Goal: Information Seeking & Learning: Learn about a topic

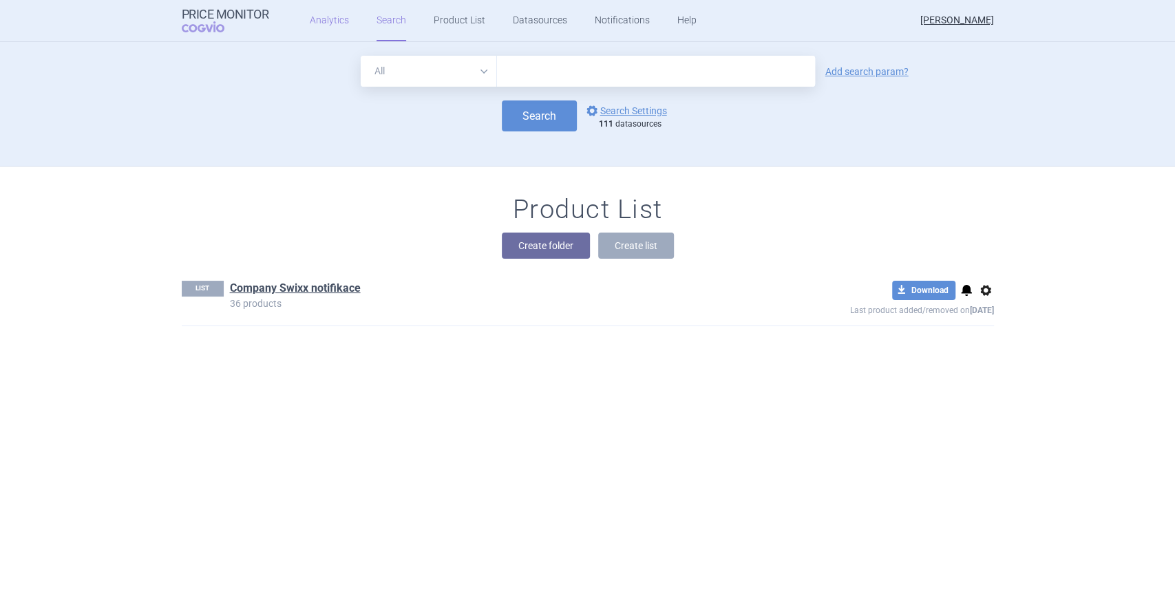
click at [320, 16] on link "Analytics" at bounding box center [329, 20] width 39 height 41
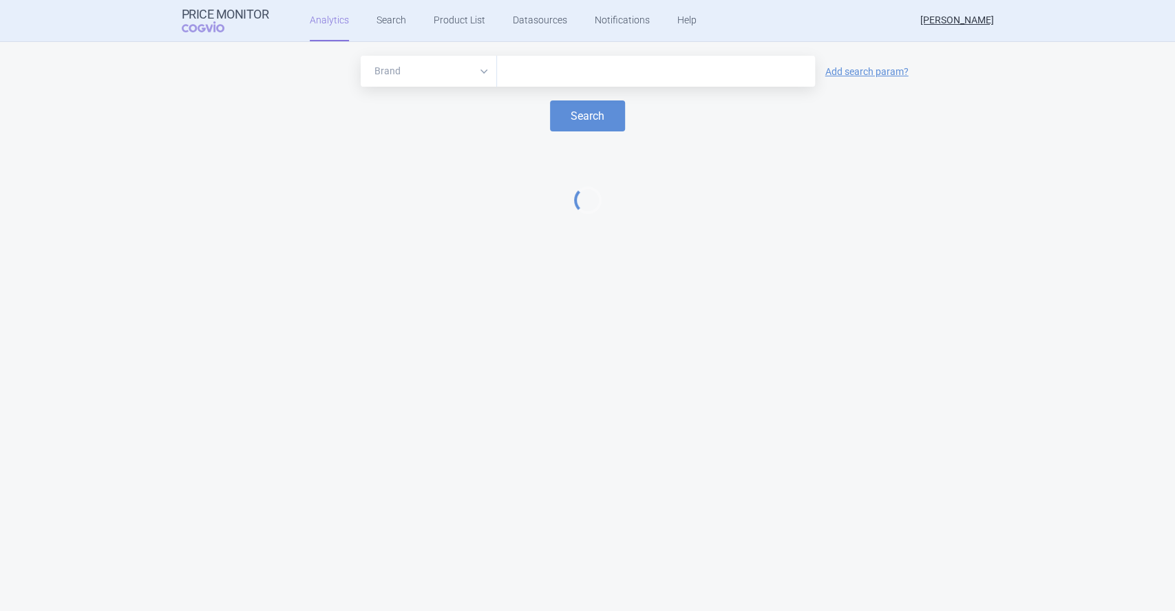
click at [564, 70] on input "text" at bounding box center [656, 72] width 304 height 18
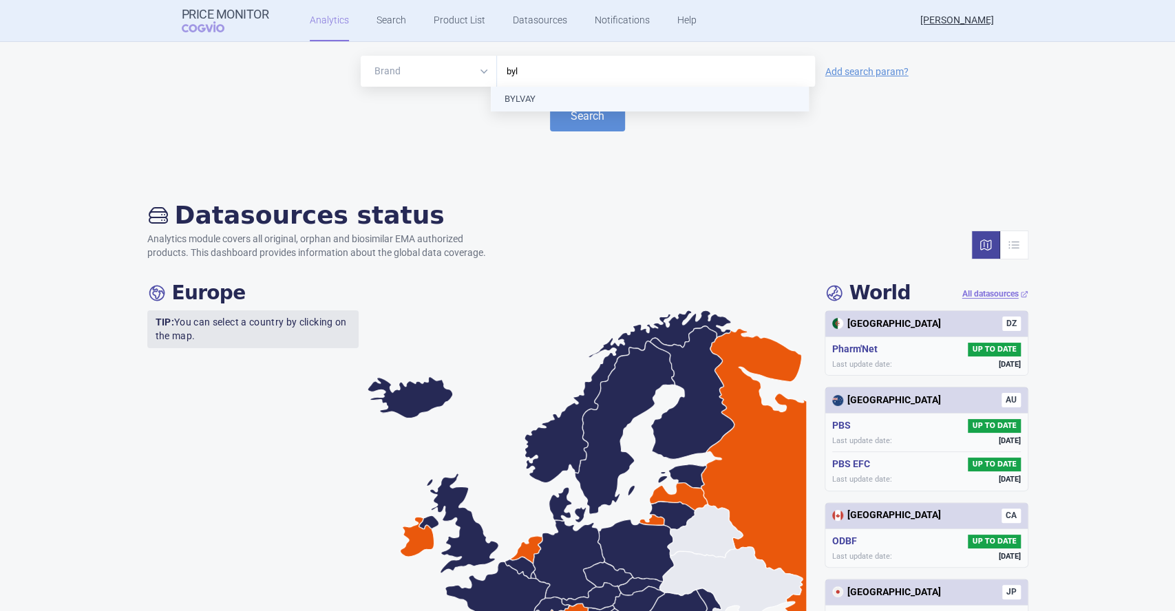
type input "bylv"
click at [570, 115] on button "Search" at bounding box center [587, 115] width 75 height 31
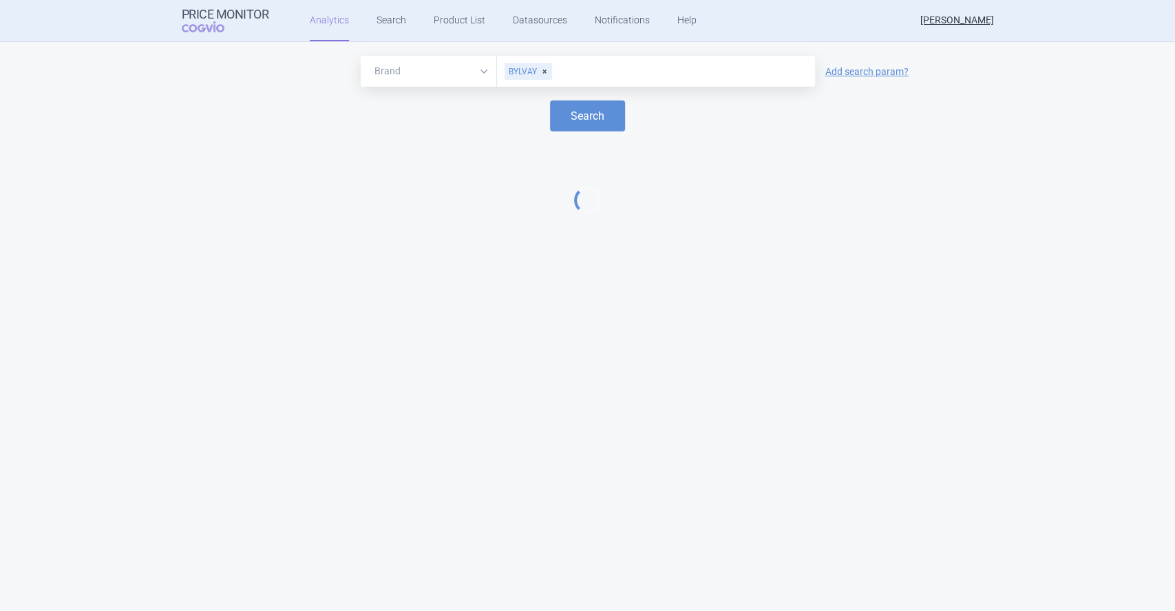
select select "EUR"
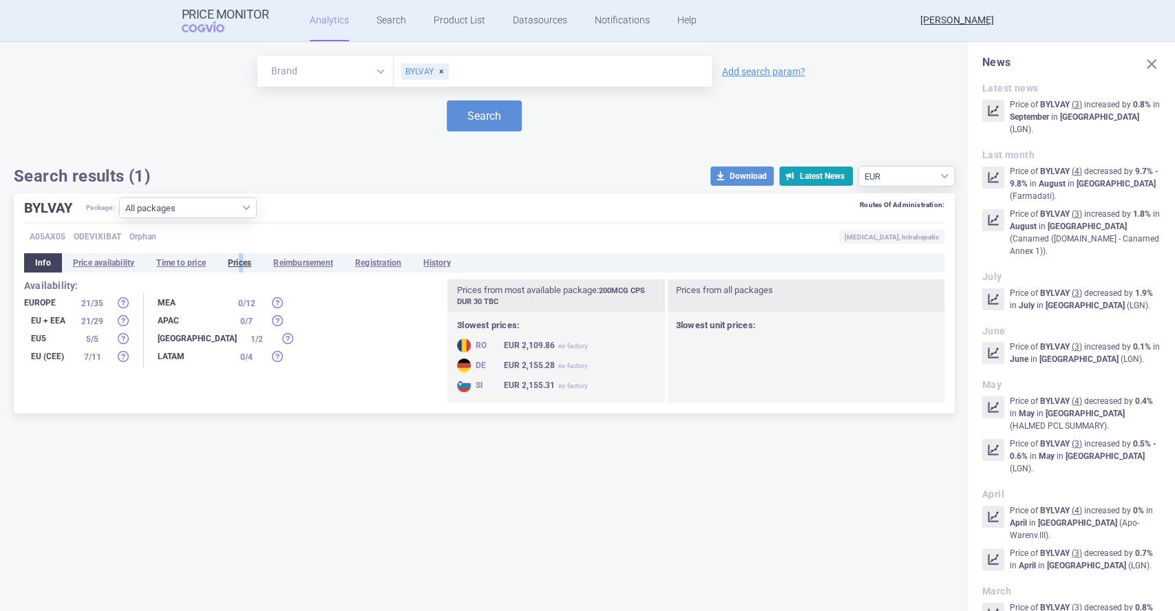
click at [244, 264] on li "Prices" at bounding box center [239, 262] width 45 height 19
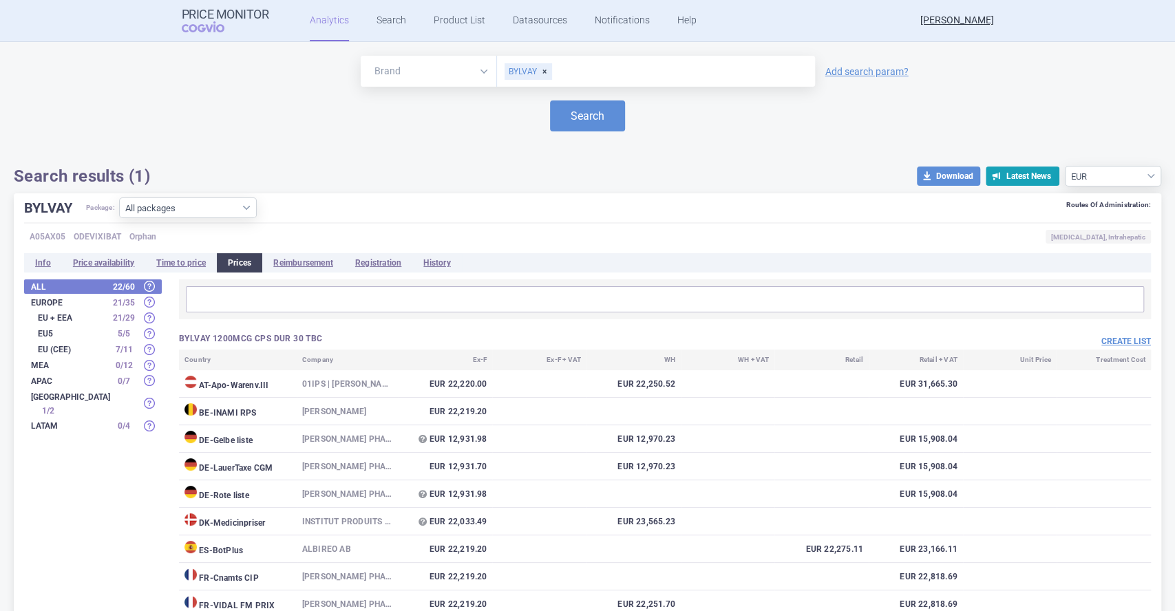
click at [220, 299] on input "text" at bounding box center [665, 299] width 950 height 18
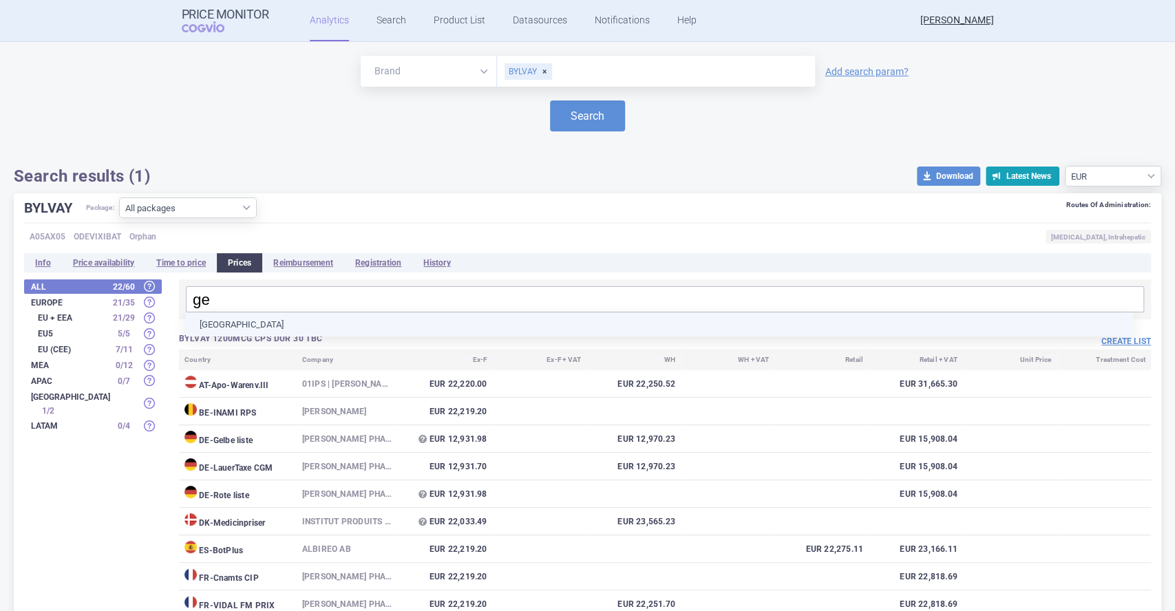
type input "ger"
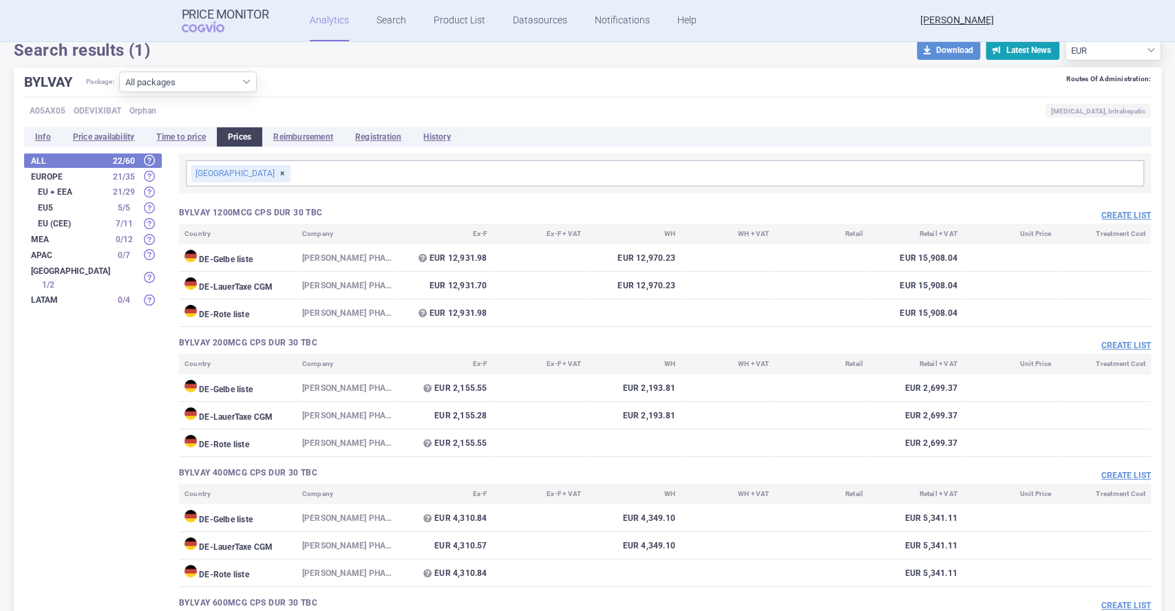
scroll to position [153, 0]
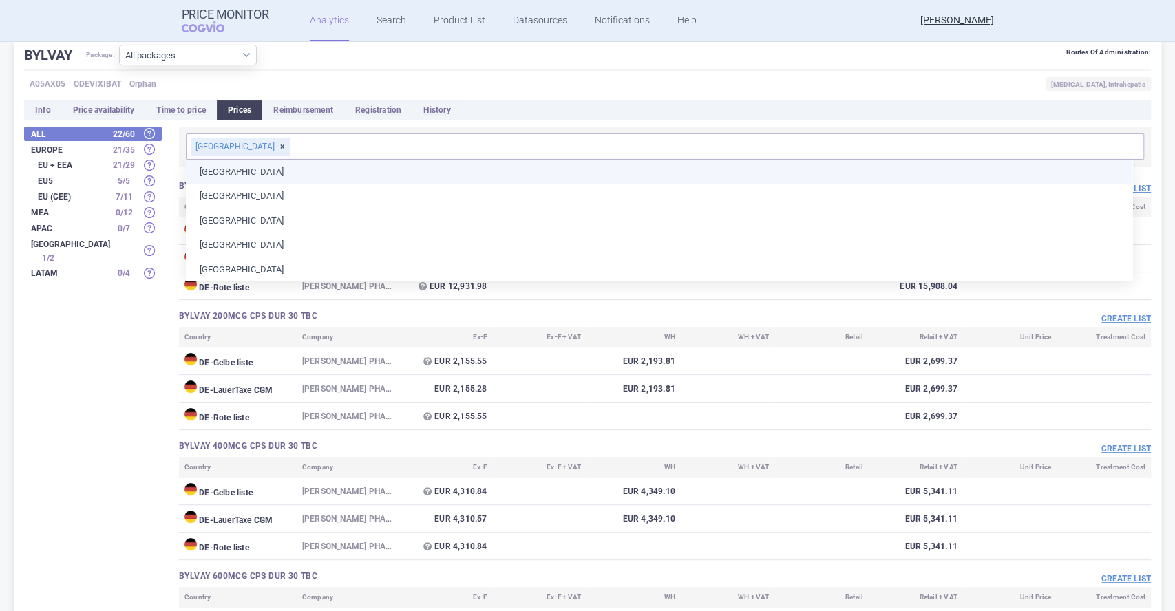
click at [88, 410] on div "All 22 / 60 Europe 21 / 35 EU + EEA 21 / 29 EU5 5 / 5 EU (CEE) 7 / 11 MEA 0 / 1…" at bounding box center [587, 432] width 1126 height 611
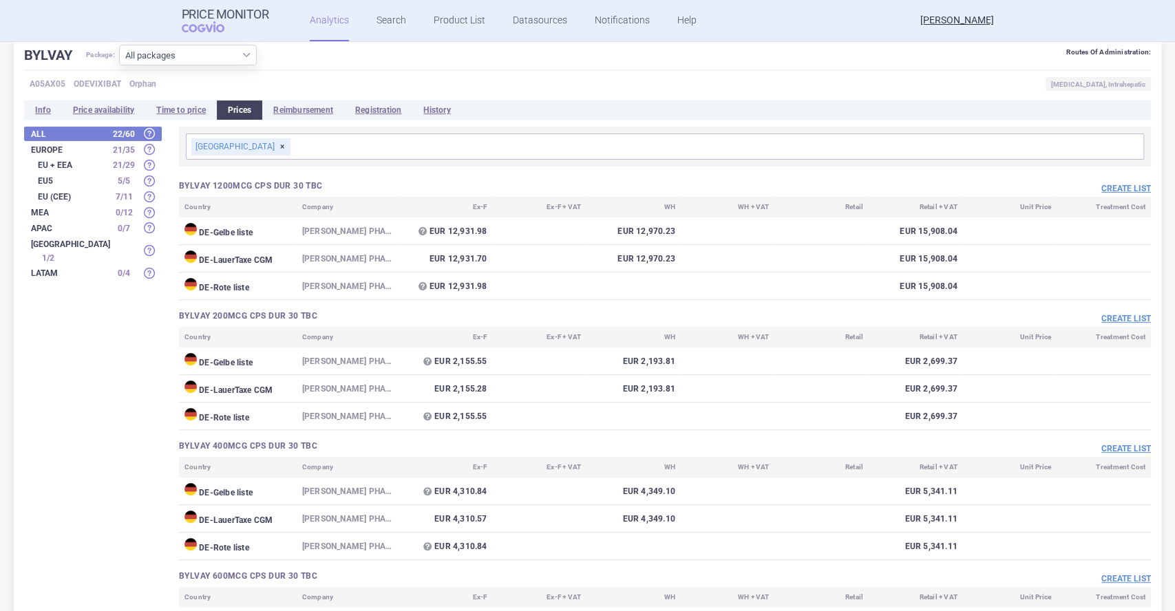
scroll to position [297, 0]
